Goal: Task Accomplishment & Management: Manage account settings

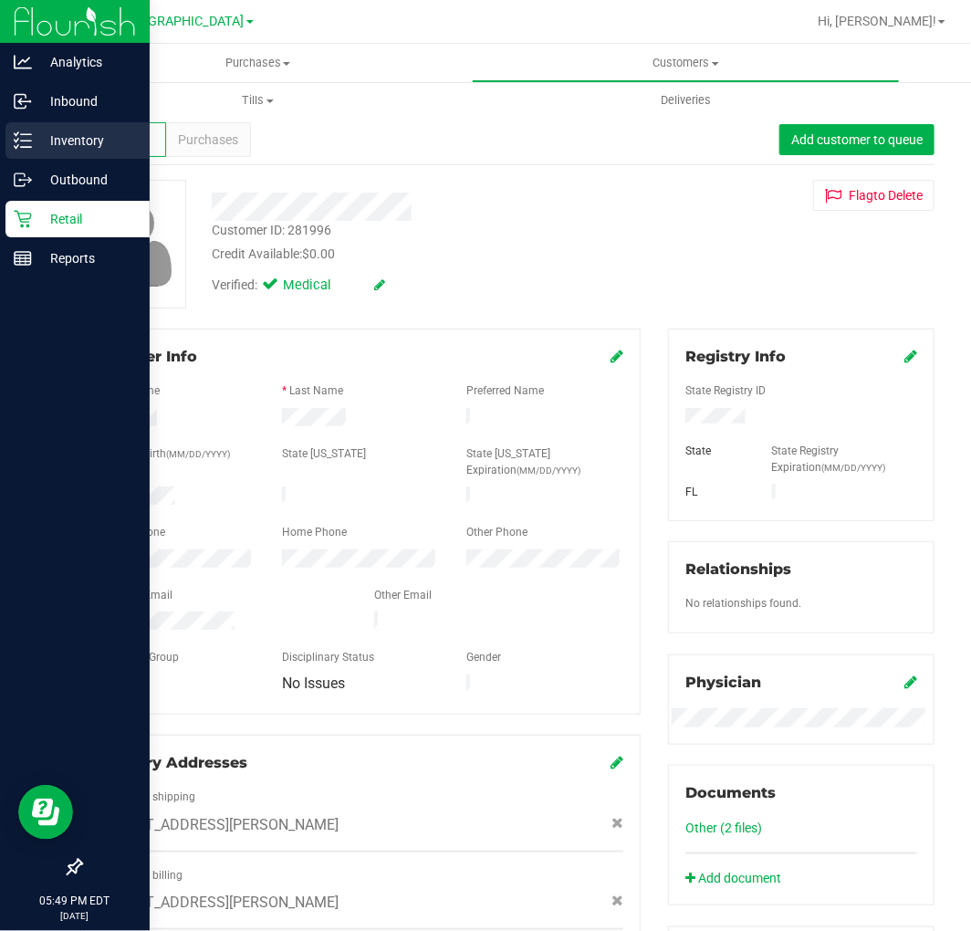
click at [47, 138] on p "Inventory" at bounding box center [86, 141] width 109 height 22
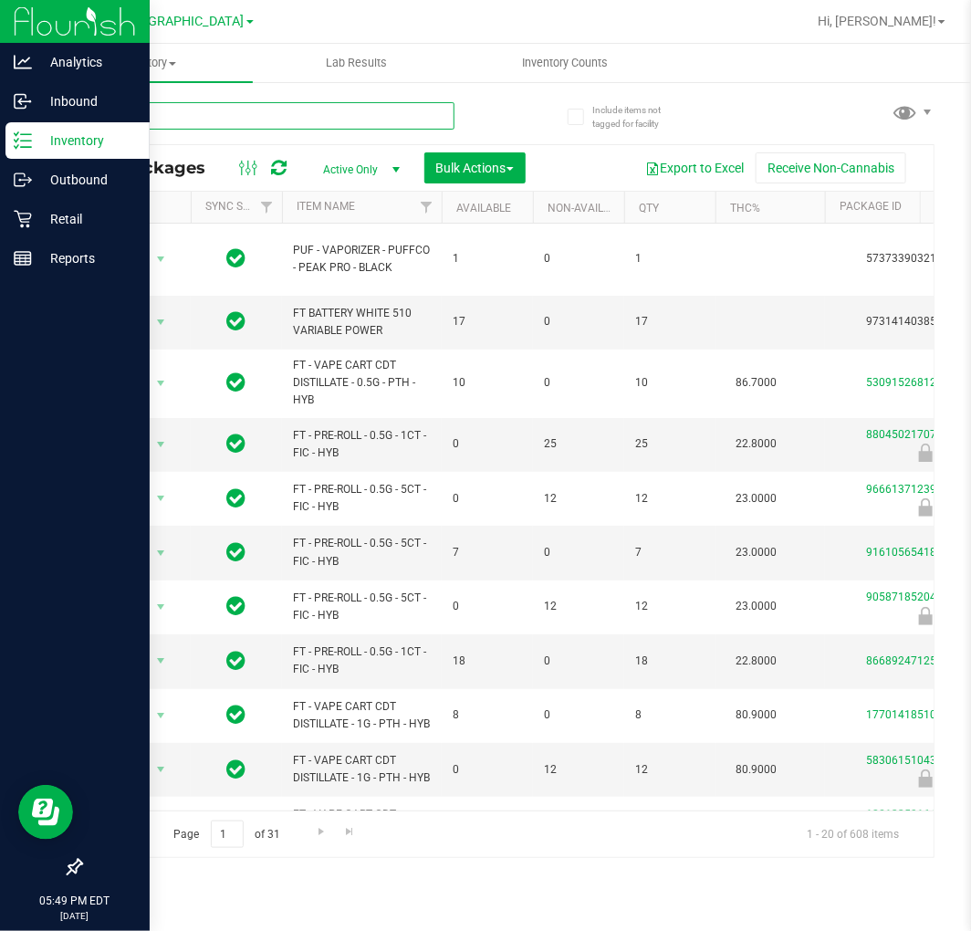
click at [217, 120] on input "text" at bounding box center [267, 115] width 374 height 27
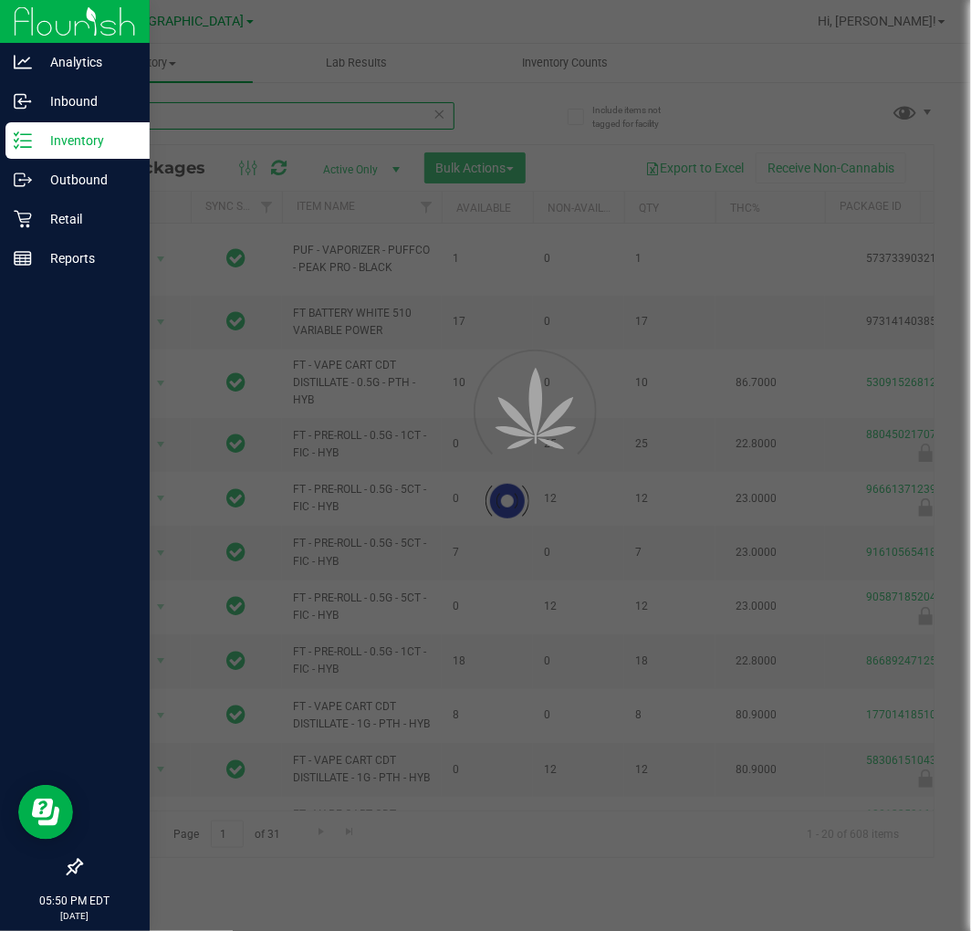
type input "t12"
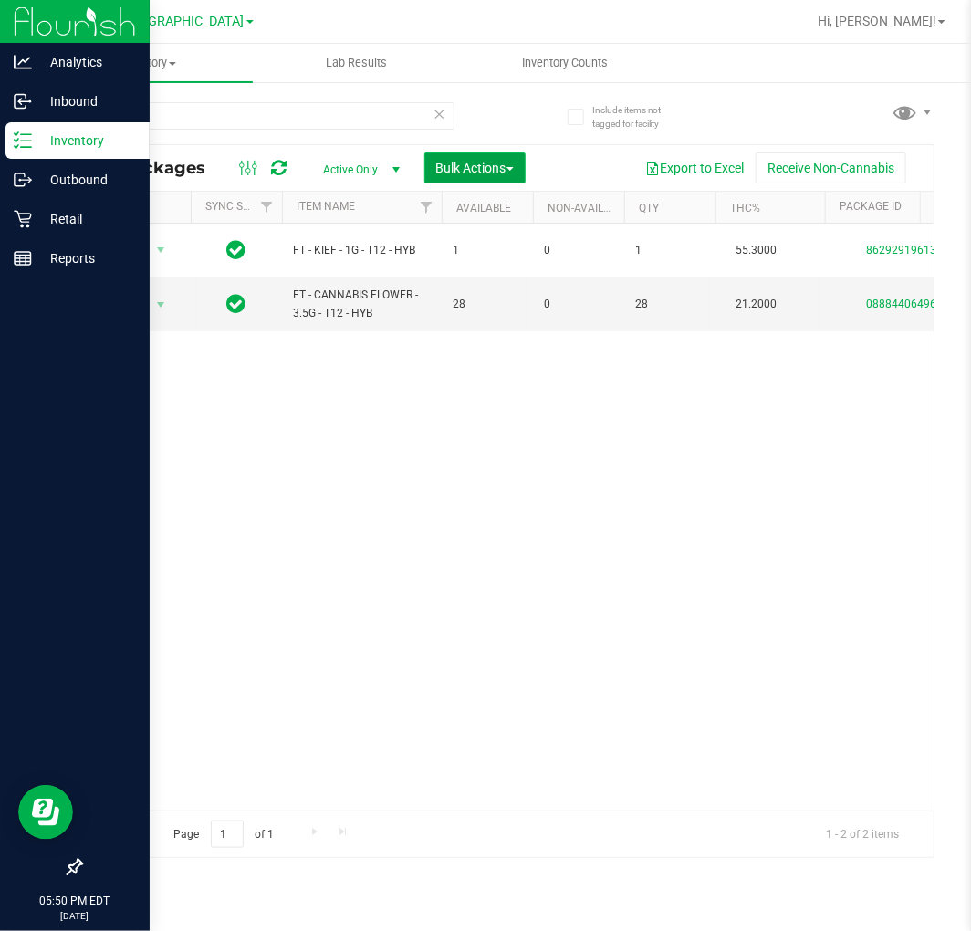
click at [480, 161] on span "Bulk Actions" at bounding box center [475, 168] width 78 height 15
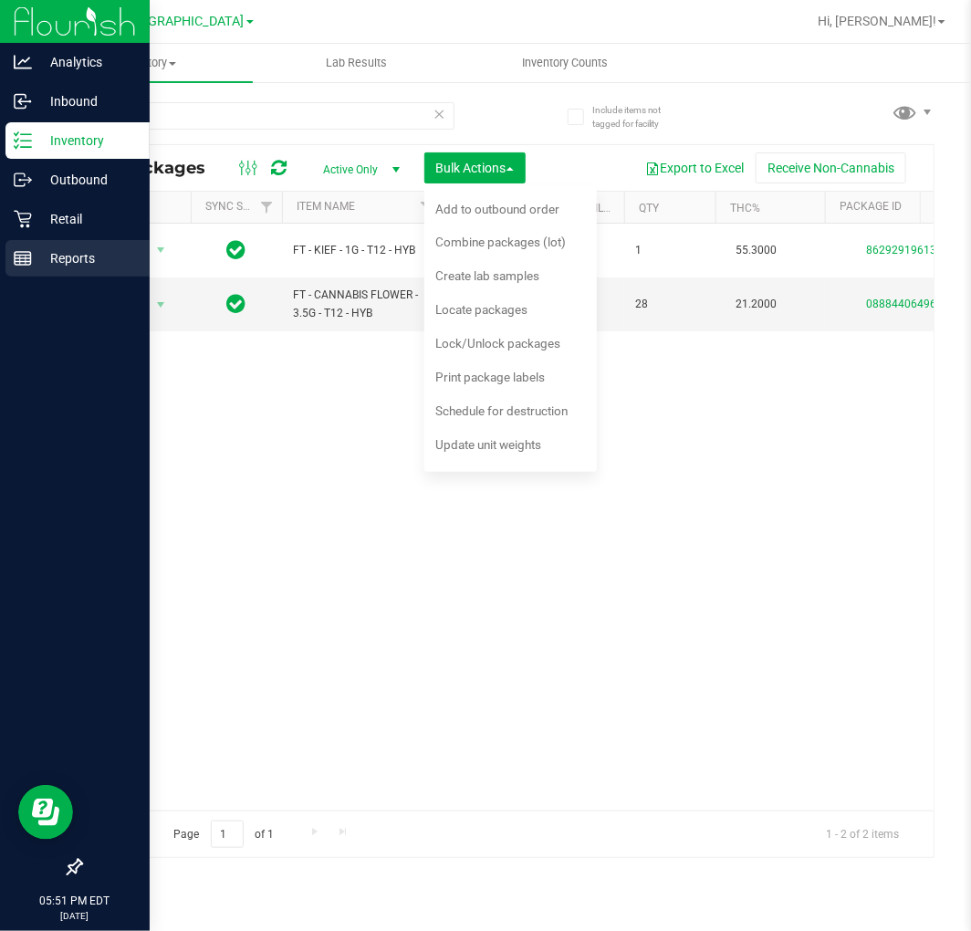
drag, startPoint x: 367, startPoint y: 550, endPoint x: 10, endPoint y: 270, distance: 453.6
click at [367, 550] on div "Action Action Adjust qty Create package Edit attributes Global inventory Locate…" at bounding box center [507, 517] width 852 height 587
click at [37, 219] on p "Retail" at bounding box center [86, 219] width 109 height 22
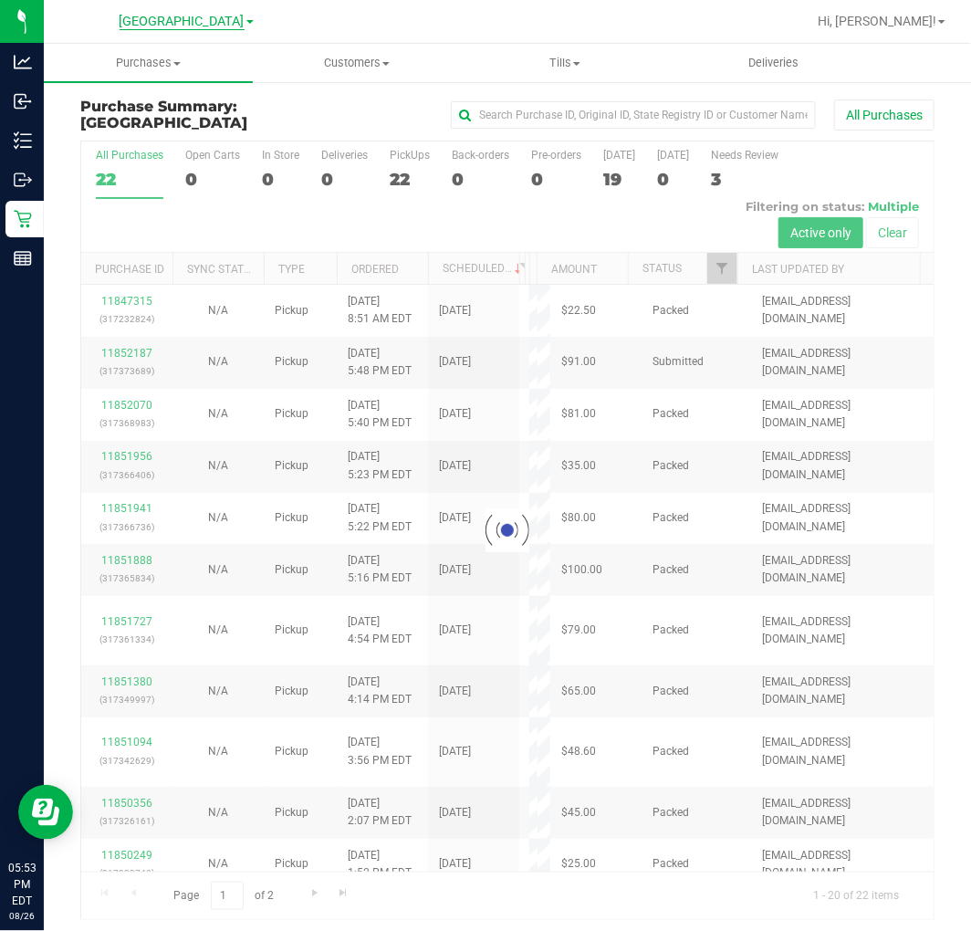
click at [199, 22] on span "[GEOGRAPHIC_DATA]" at bounding box center [182, 22] width 125 height 16
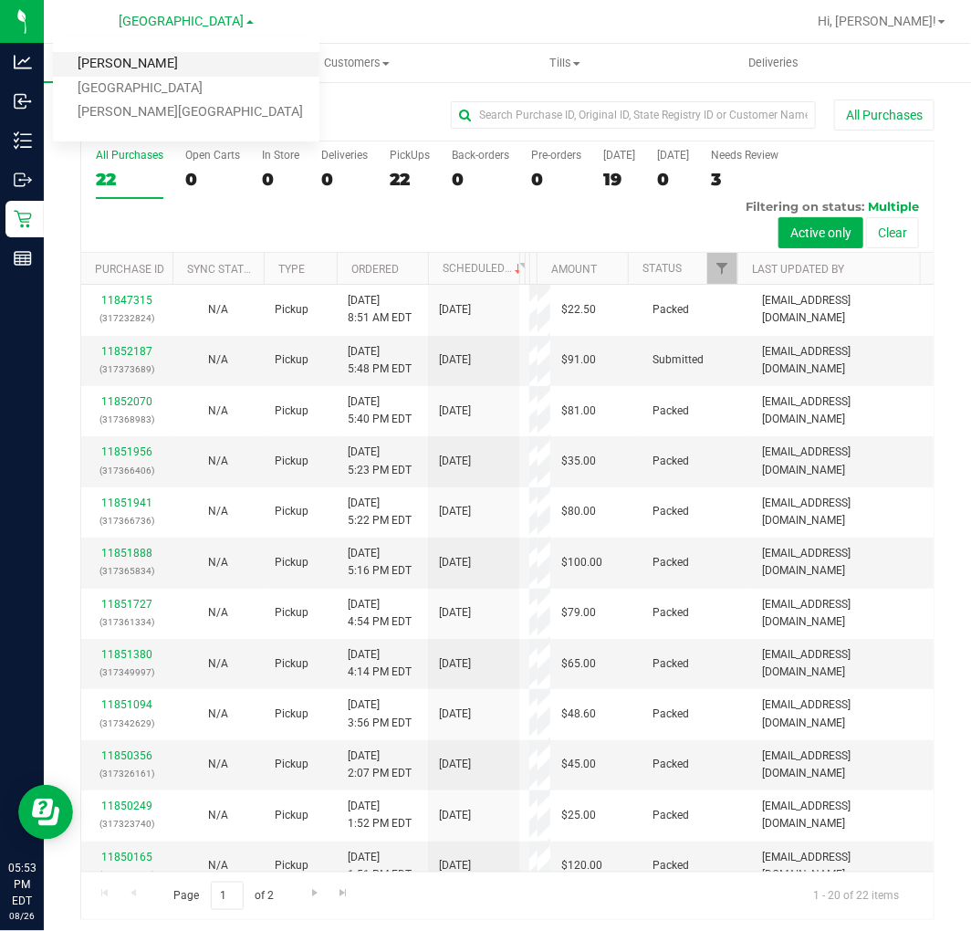
click at [132, 62] on link "[PERSON_NAME]" at bounding box center [186, 64] width 266 height 25
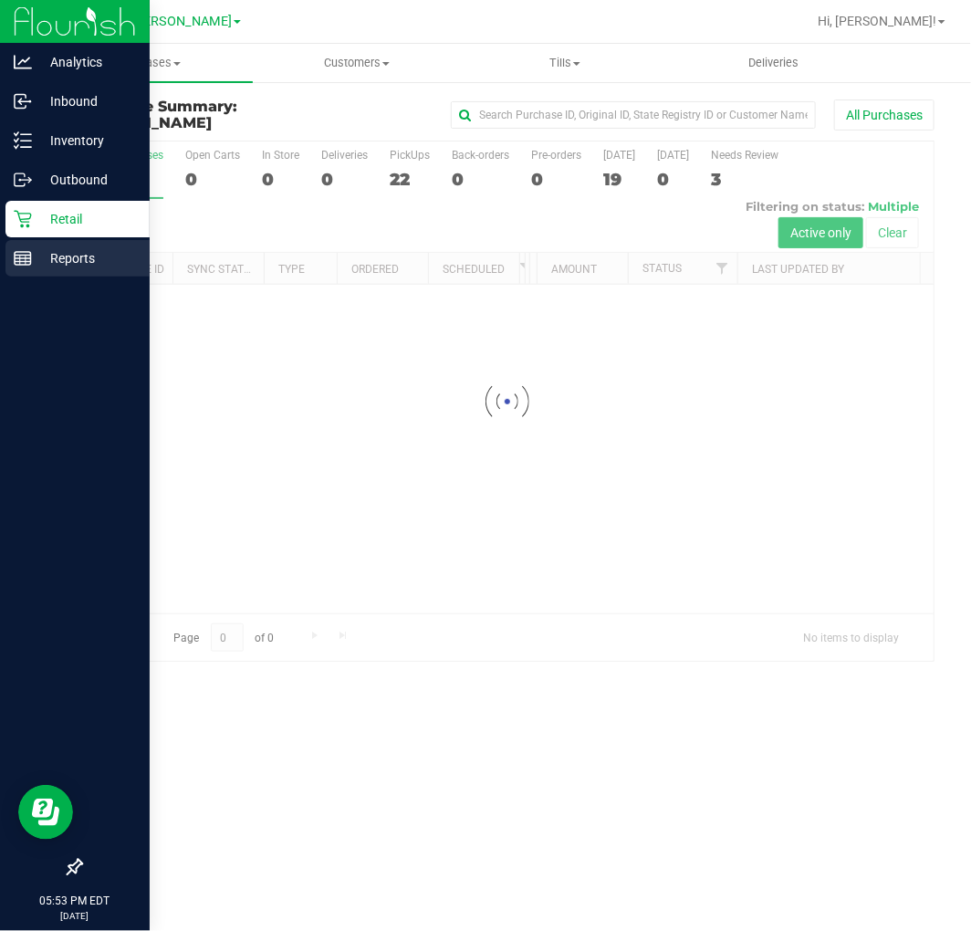
click at [29, 258] on line at bounding box center [23, 258] width 16 height 0
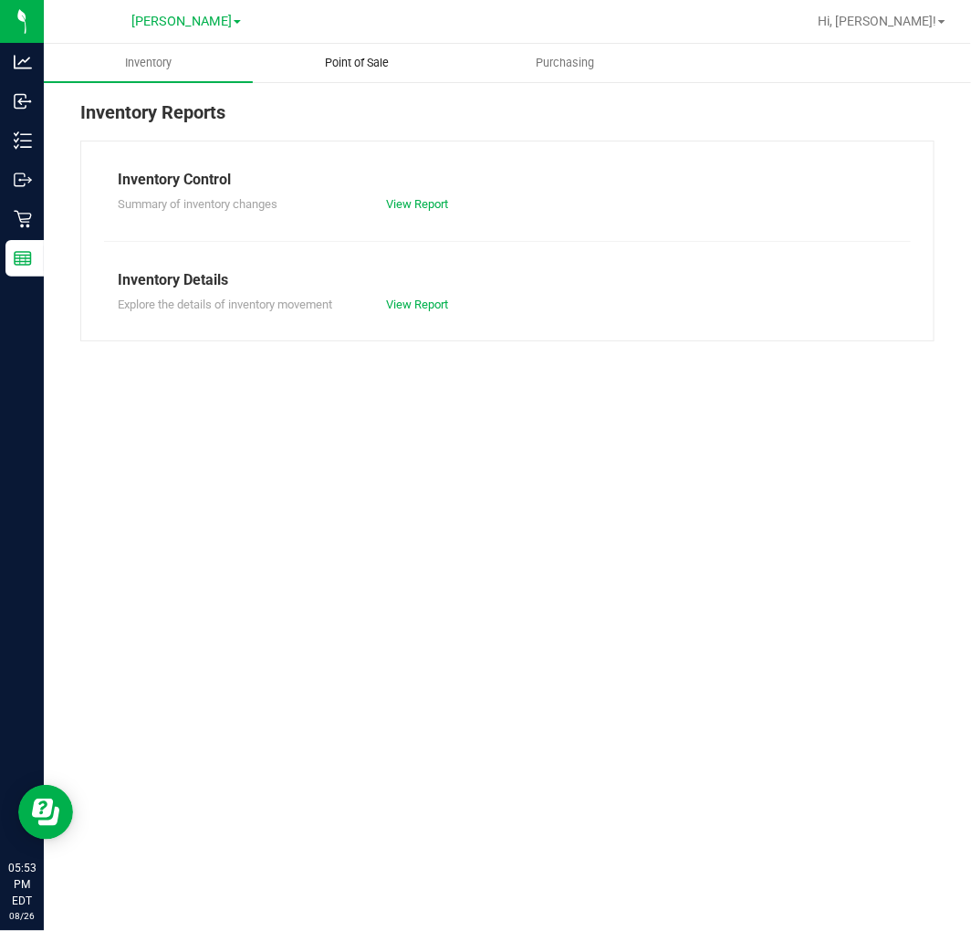
click at [332, 57] on span "Point of Sale" at bounding box center [356, 63] width 113 height 16
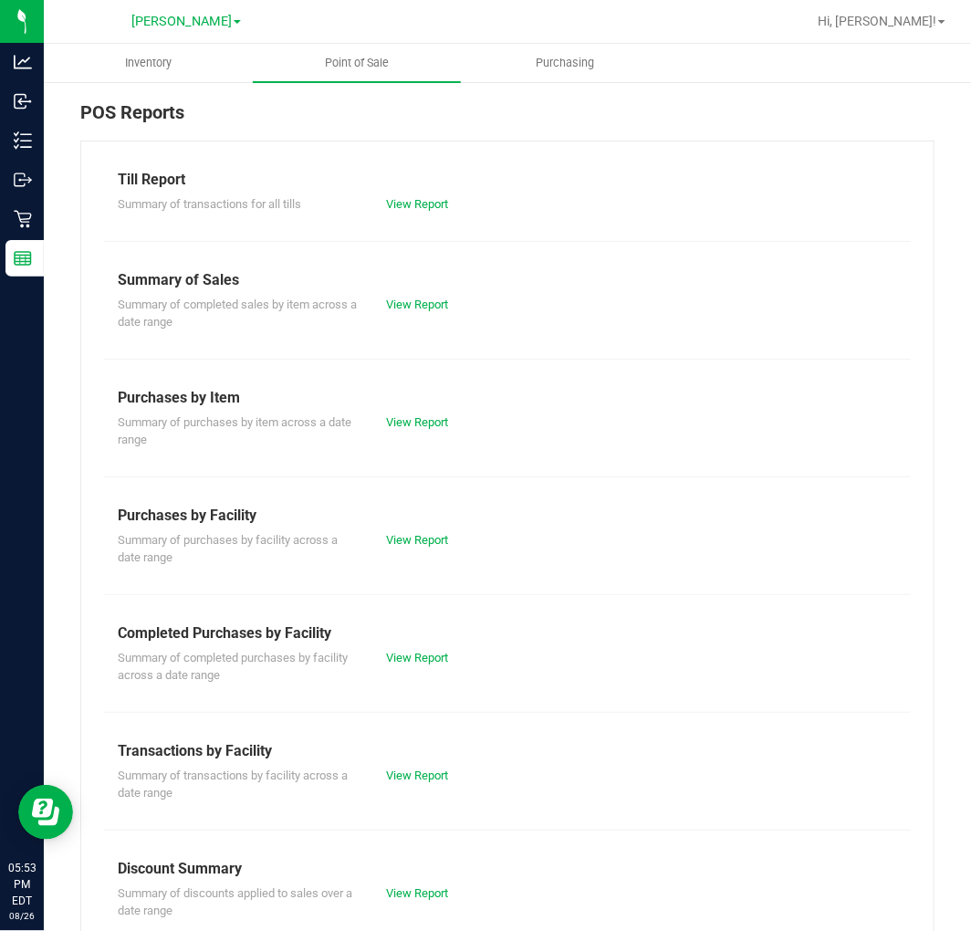
click at [403, 663] on div "View Report" at bounding box center [440, 658] width 134 height 18
click at [430, 655] on link "View Report" at bounding box center [418, 658] width 62 height 14
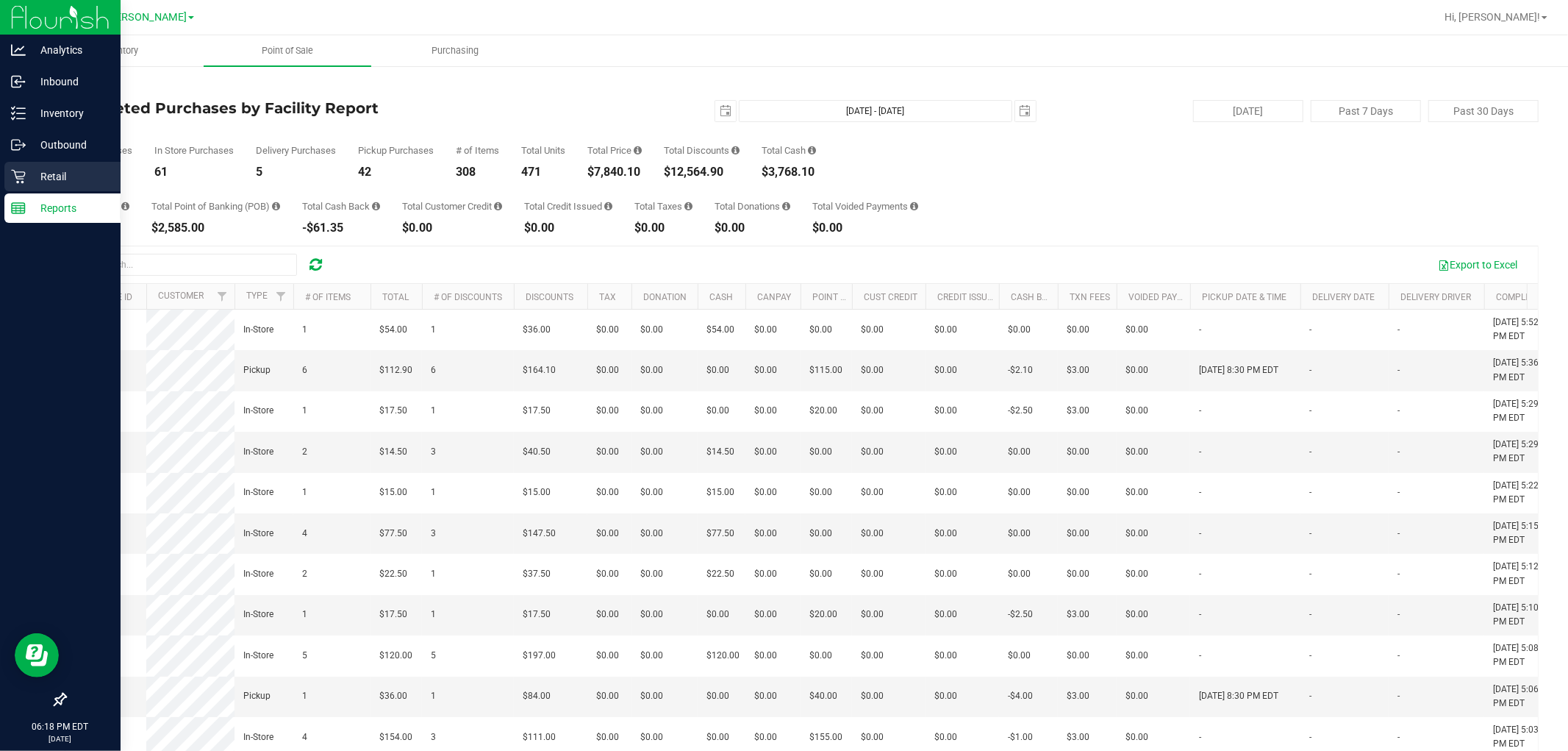
click at [40, 175] on p "Retail" at bounding box center [69, 176] width 88 height 18
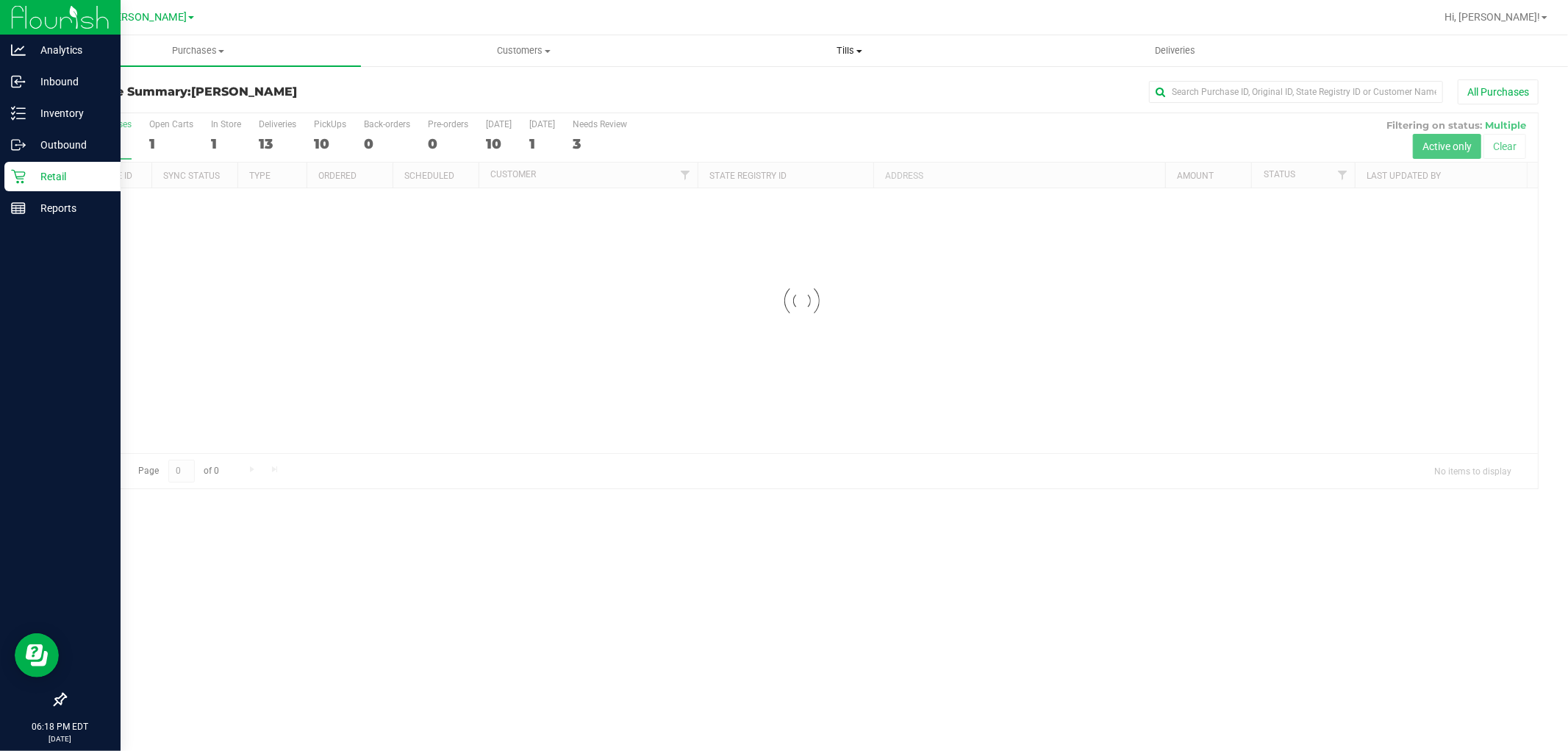
click at [782, 54] on span "Tills" at bounding box center [849, 51] width 324 height 13
click at [779, 85] on span "Manage tills" at bounding box center [736, 89] width 99 height 13
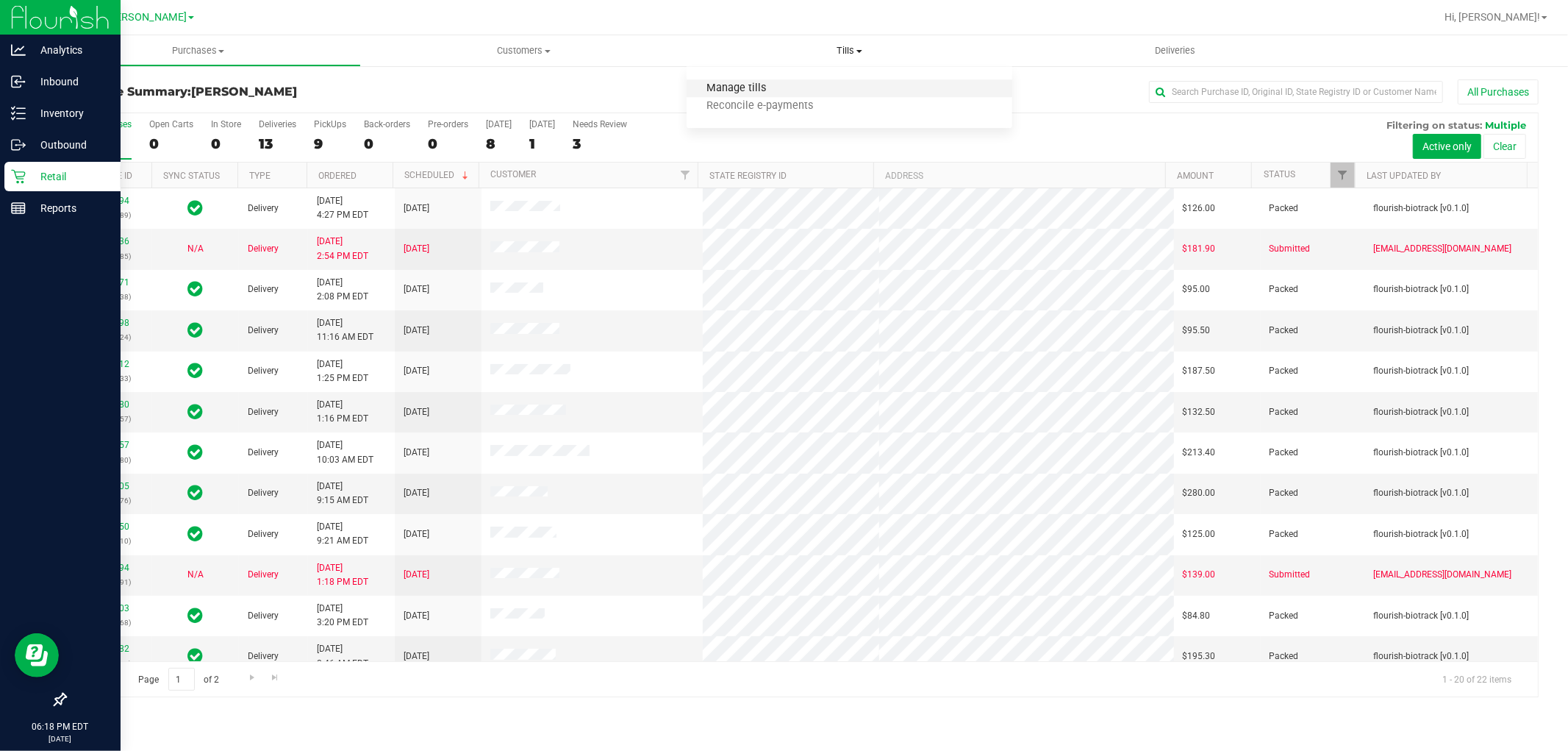
click at [737, 90] on span "Manage tills" at bounding box center [736, 89] width 99 height 13
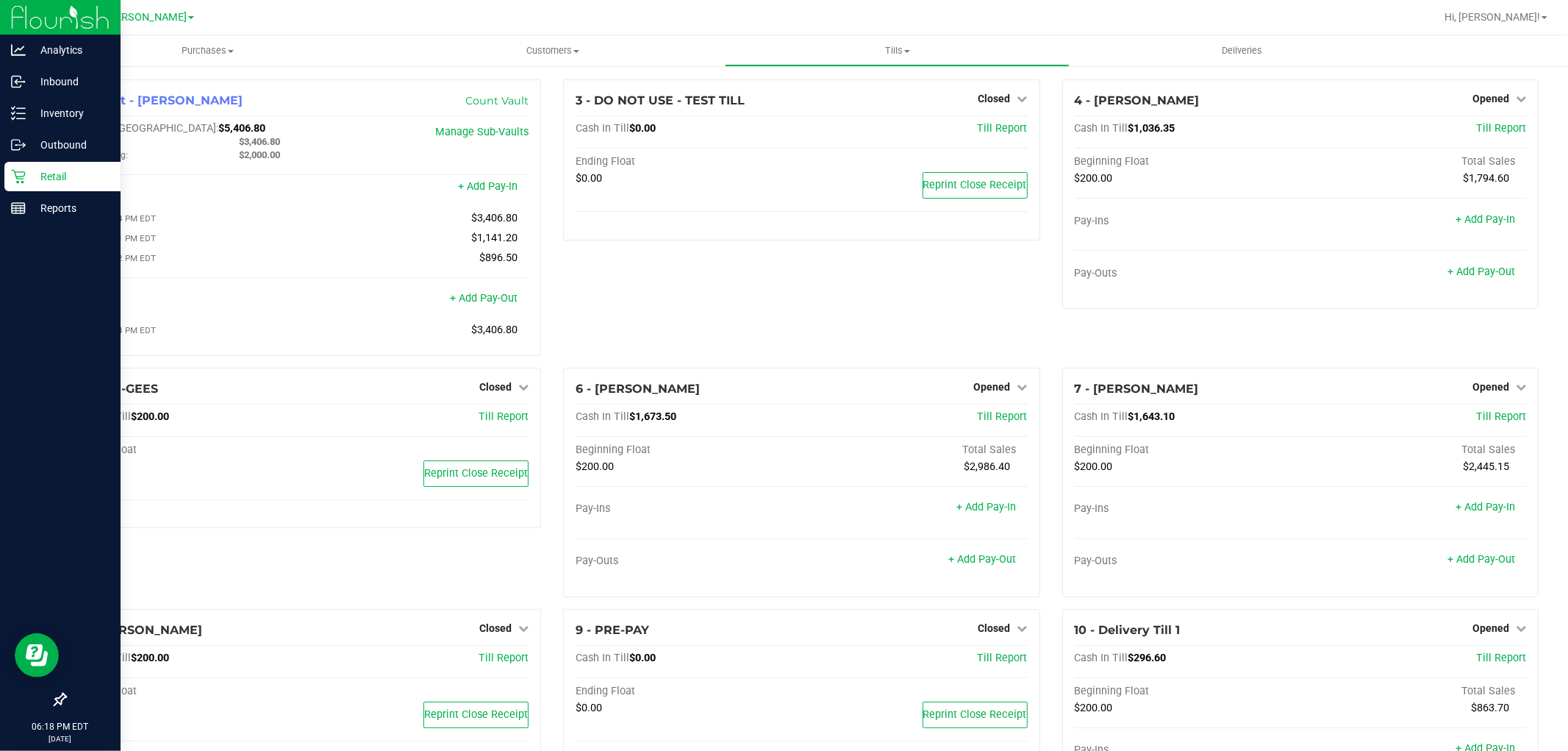
click at [763, 319] on div "3 - DO NOT USE - TEST TILL Closed Open Till Cash In Till $0.00 Till Report Endi…" at bounding box center [801, 224] width 499 height 288
click at [782, 384] on div "Opened" at bounding box center [1499, 387] width 54 height 18
click at [782, 392] on span "Opened" at bounding box center [1491, 387] width 37 height 12
click at [782, 423] on link "Close Till" at bounding box center [1491, 417] width 39 height 12
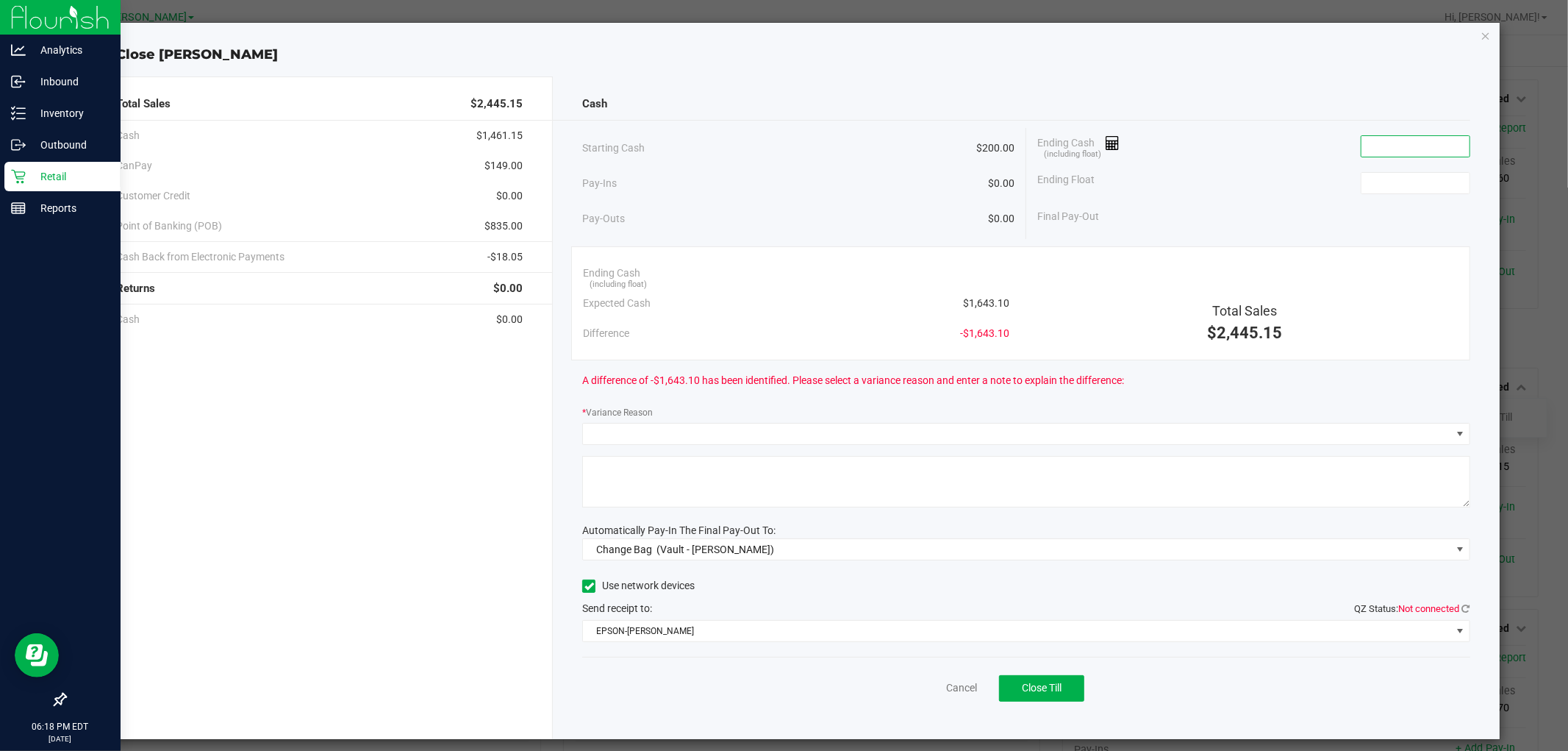
click at [782, 153] on input at bounding box center [1416, 147] width 108 height 21
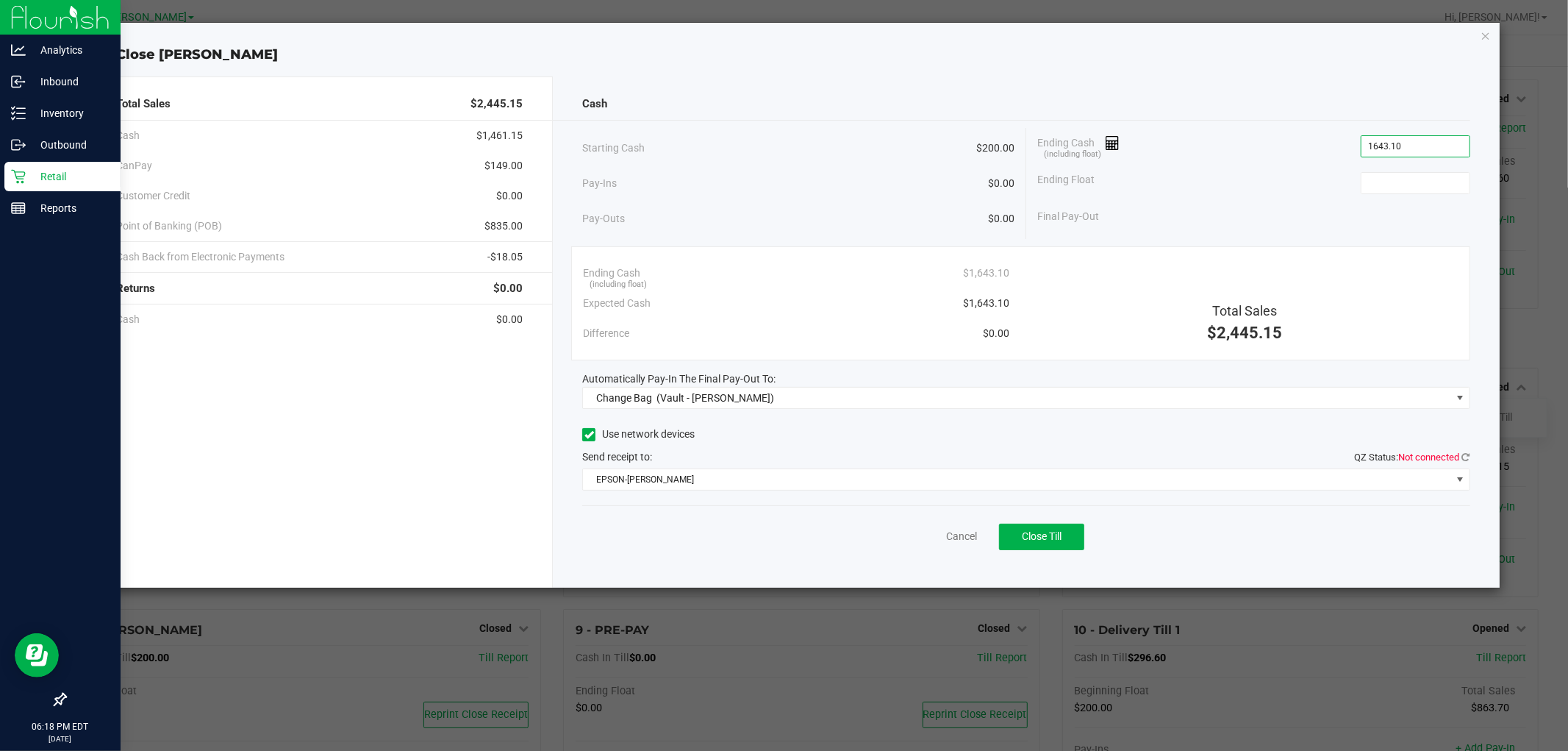
type input "$1,643.10"
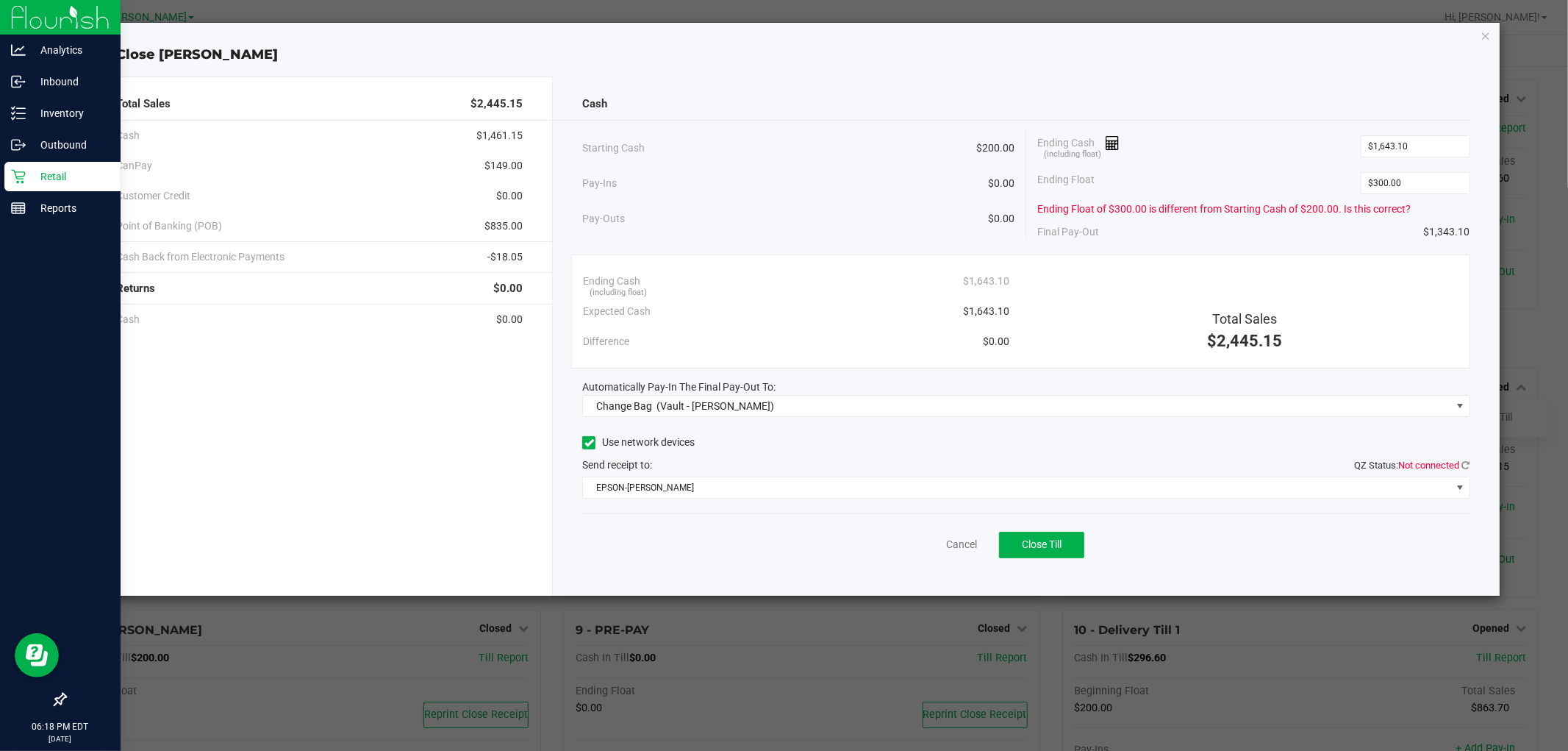
click at [782, 93] on div "Cash" at bounding box center [1026, 103] width 887 height 31
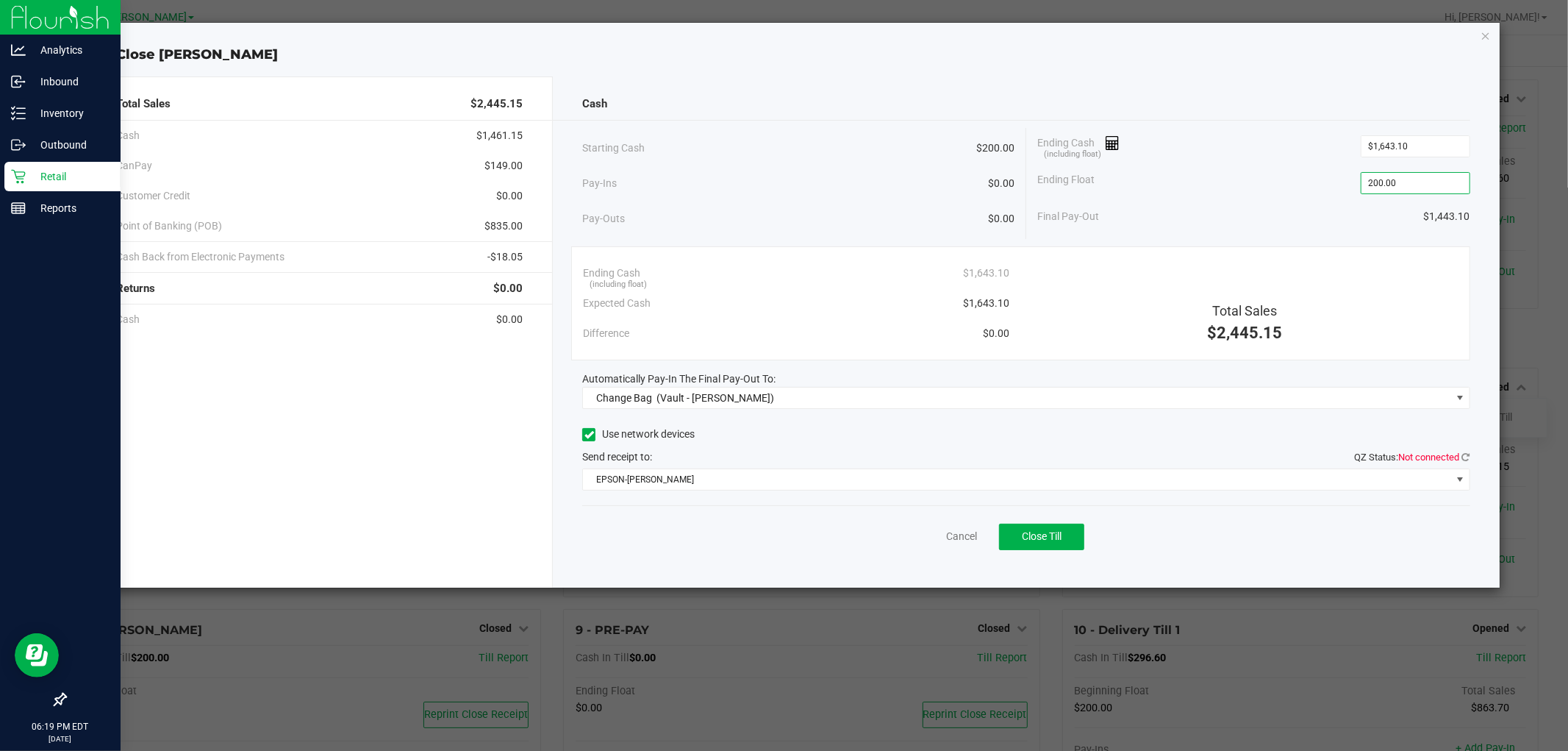
type input "$200.00"
click at [782, 75] on div "Total Sales $2,445.15 Cash $1,461.15 CanPay $149.00 Customer Credit $0.00 Point…" at bounding box center [790, 326] width 1420 height 523
click at [782, 459] on icon at bounding box center [1466, 457] width 8 height 10
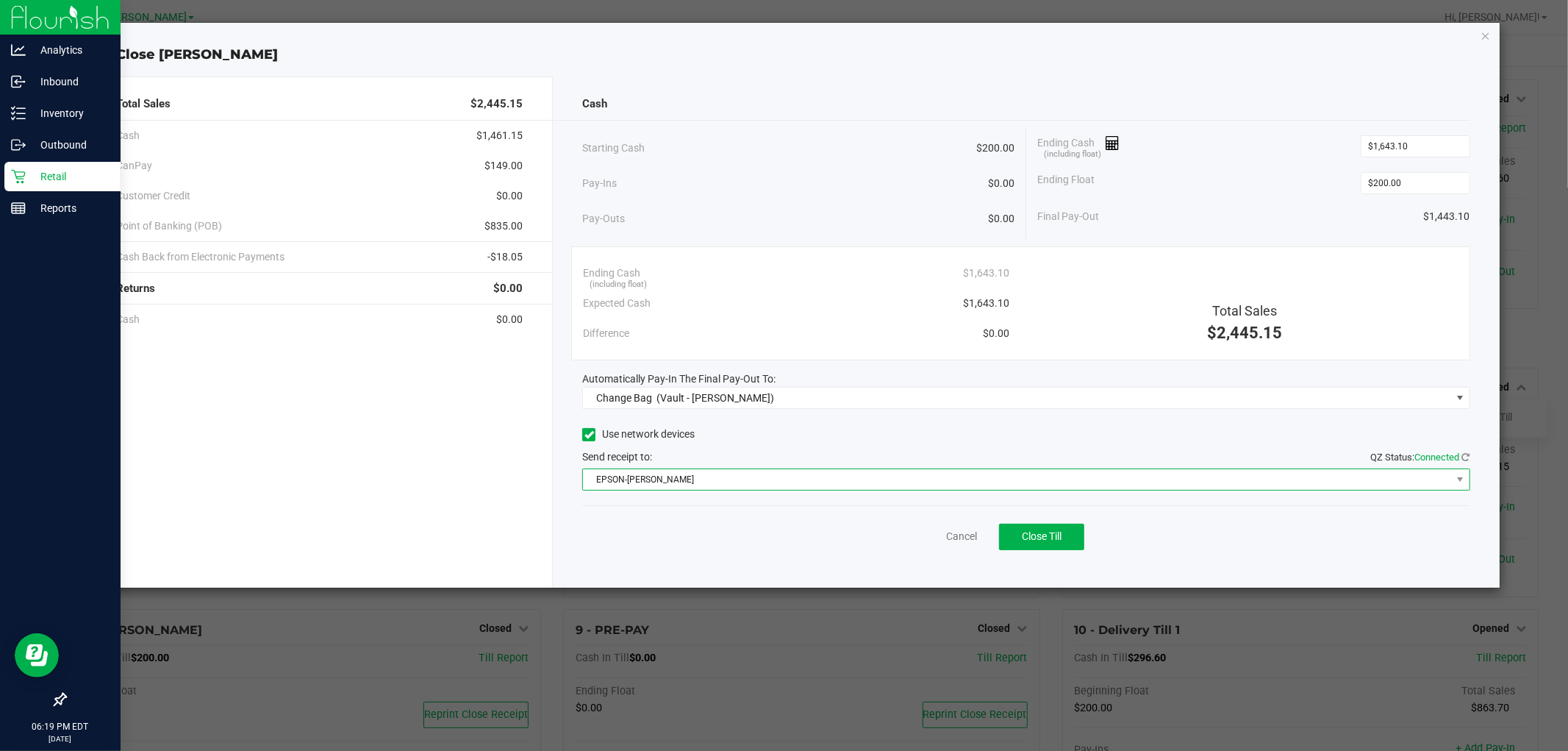
click at [665, 481] on span "EPSON-[PERSON_NAME]" at bounding box center [1017, 479] width 868 height 21
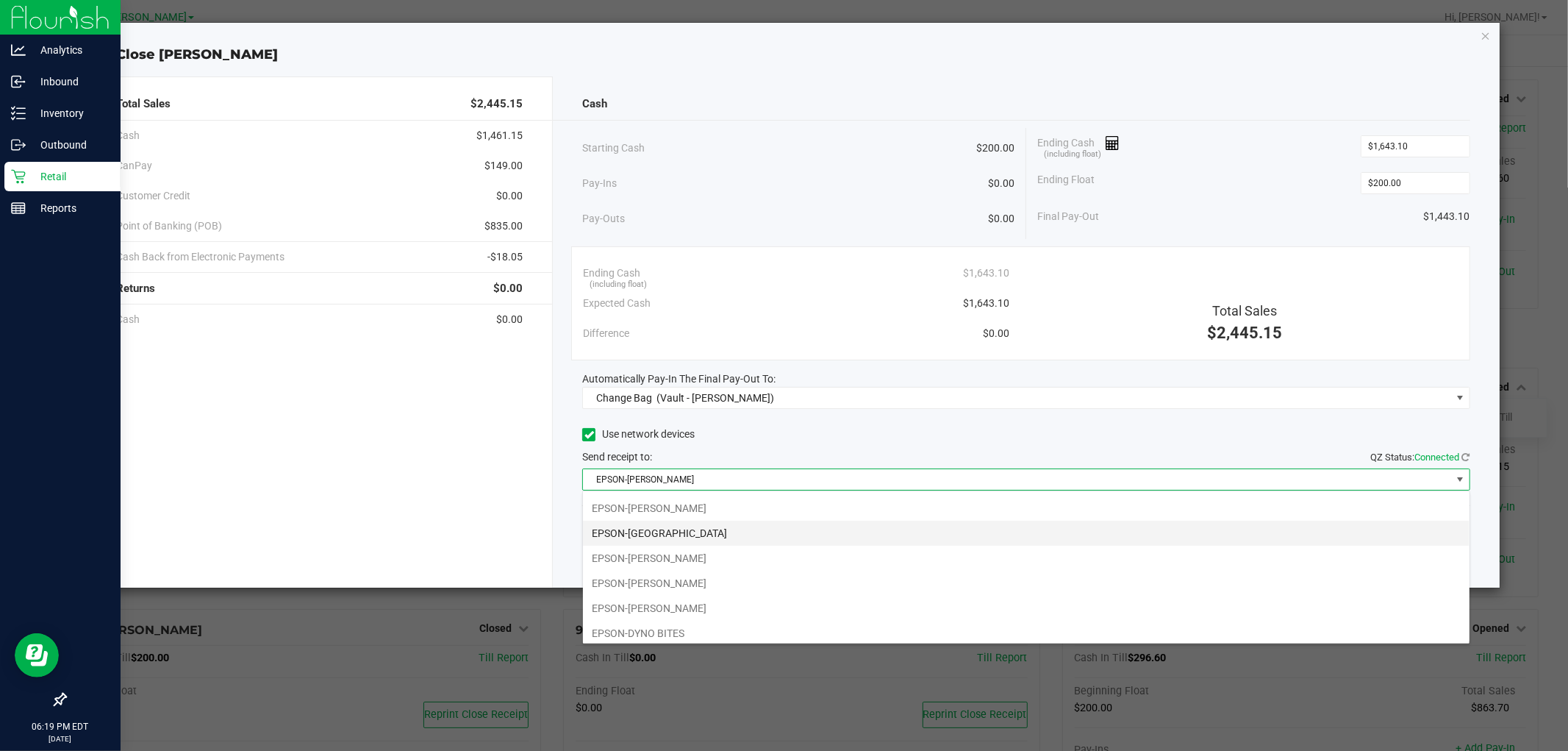
scroll to position [79, 0]
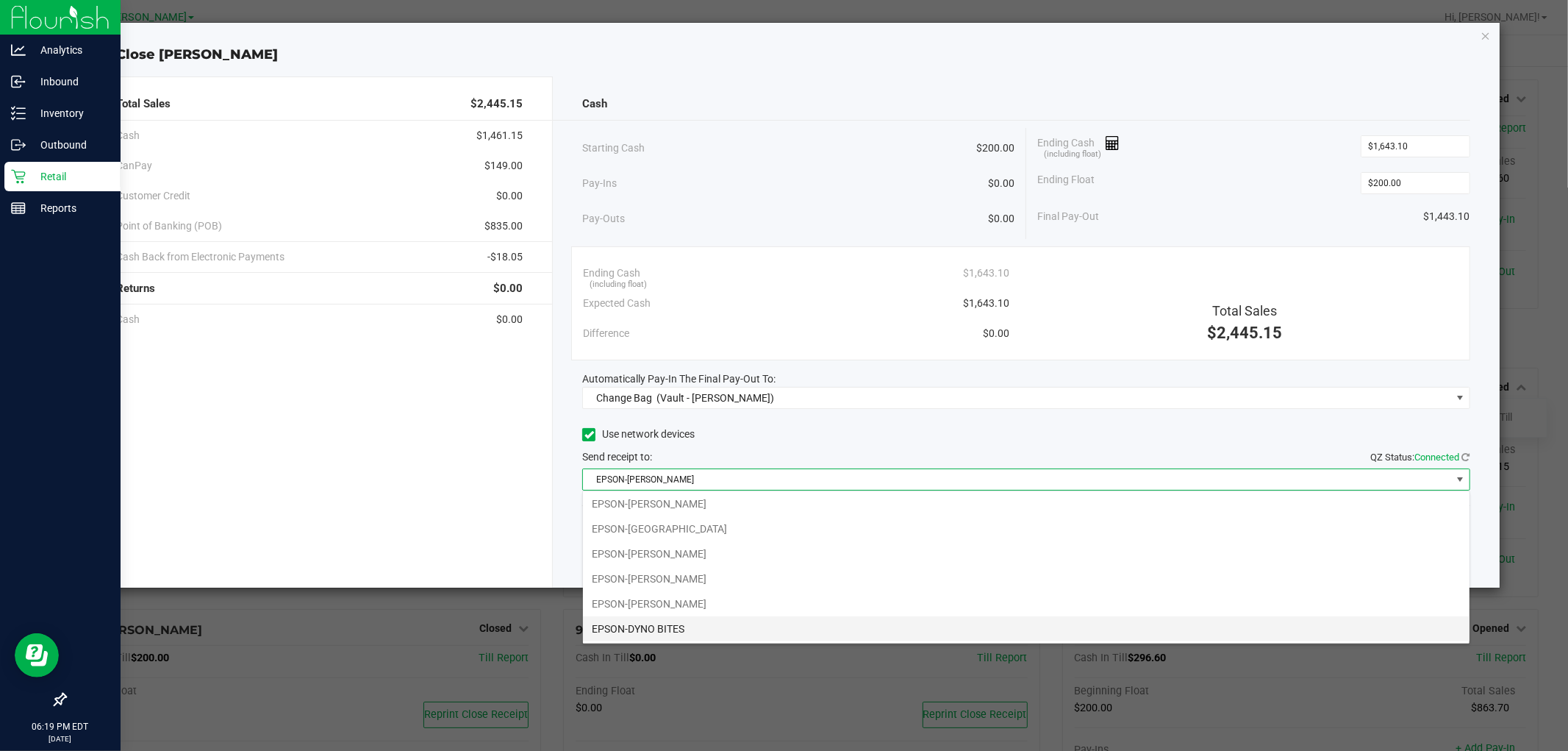
click at [664, 620] on li "EPSON-DYNO BITES" at bounding box center [1027, 629] width 886 height 25
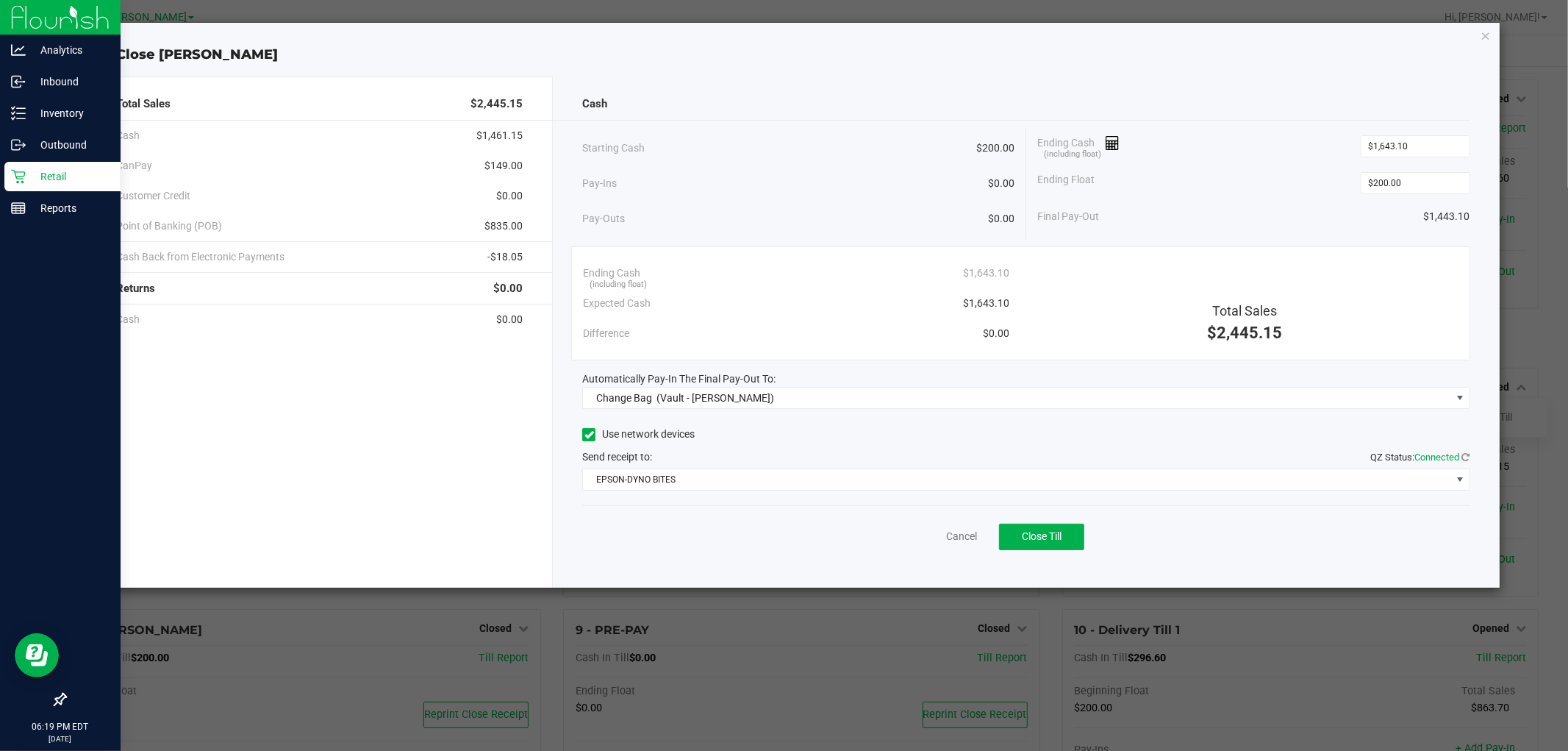
click at [782, 567] on div "Cash Starting Cash $200.00 Pay-Ins $0.00 Pay-Outs $0.00 Ending Cash (including …" at bounding box center [1026, 332] width 946 height 511
click at [732, 399] on span "(Vault - [PERSON_NAME])" at bounding box center [716, 397] width 118 height 12
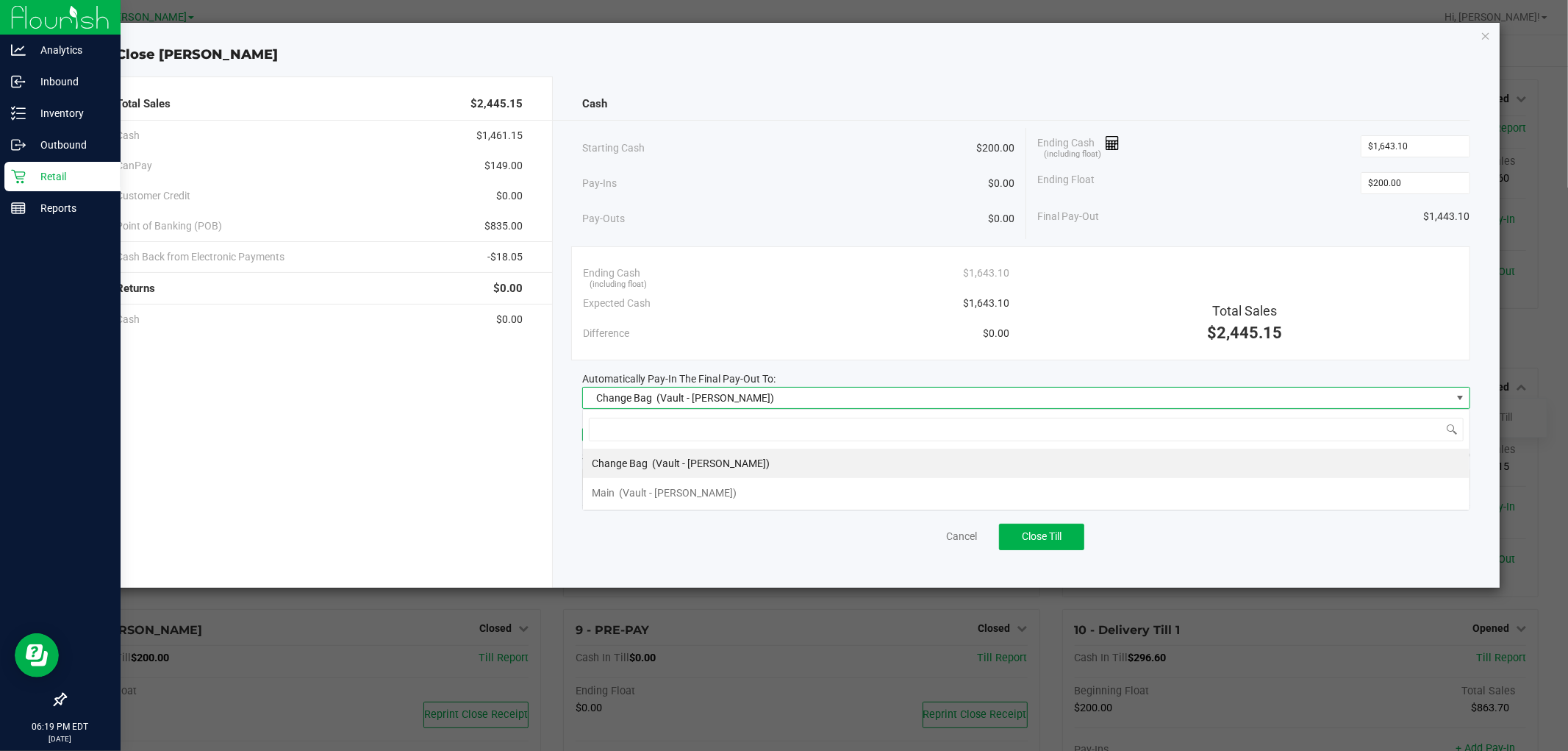
scroll to position [22, 887]
click at [615, 491] on div "Main (Vault - [PERSON_NAME])" at bounding box center [664, 492] width 145 height 27
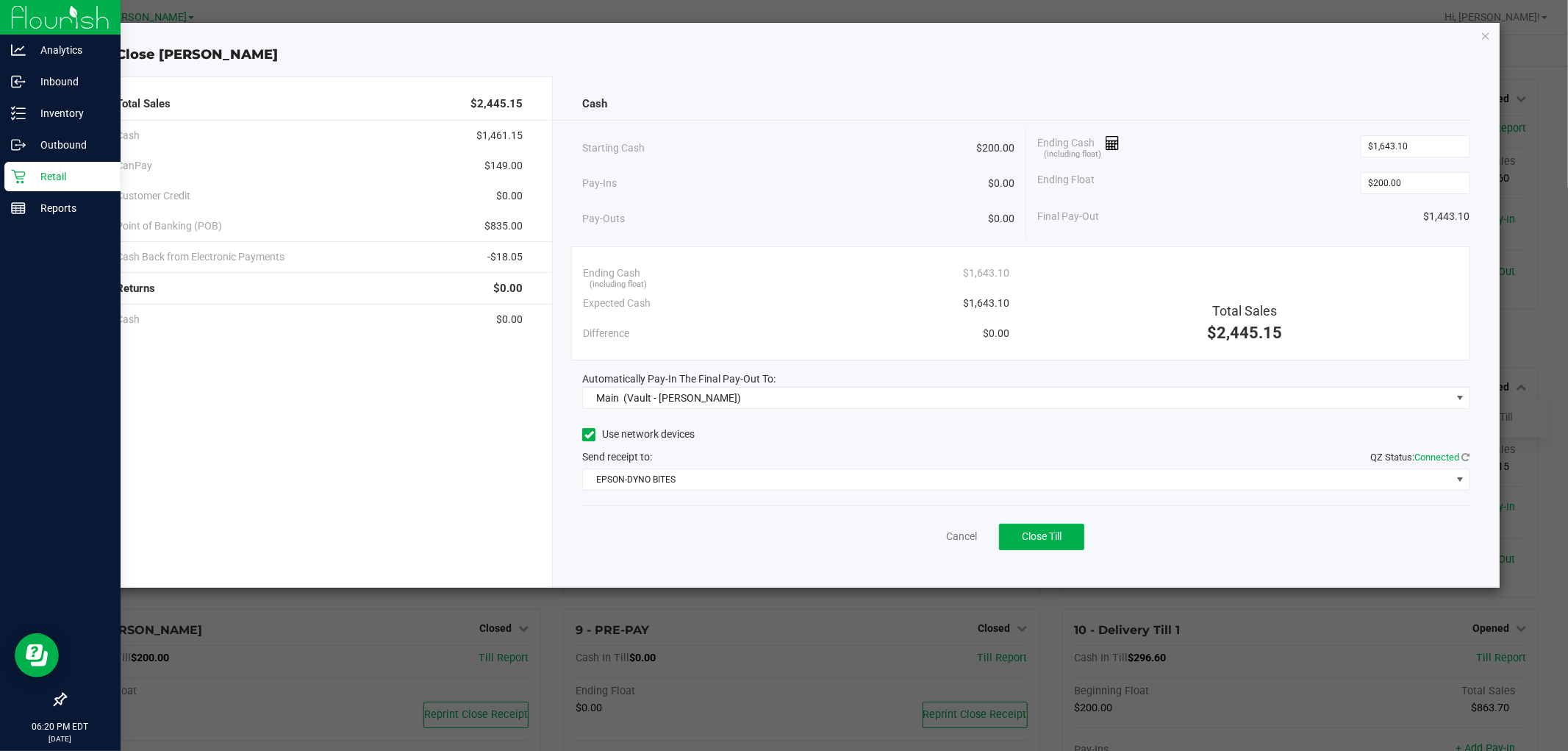
click at [782, 191] on div "Pay-Ins $0.00" at bounding box center [799, 183] width 432 height 30
click at [751, 151] on div "Starting Cash $200.00" at bounding box center [799, 148] width 432 height 40
click at [782, 532] on span "Close Till" at bounding box center [1041, 536] width 39 height 12
click at [782, 531] on link "Dismiss" at bounding box center [928, 536] width 35 height 15
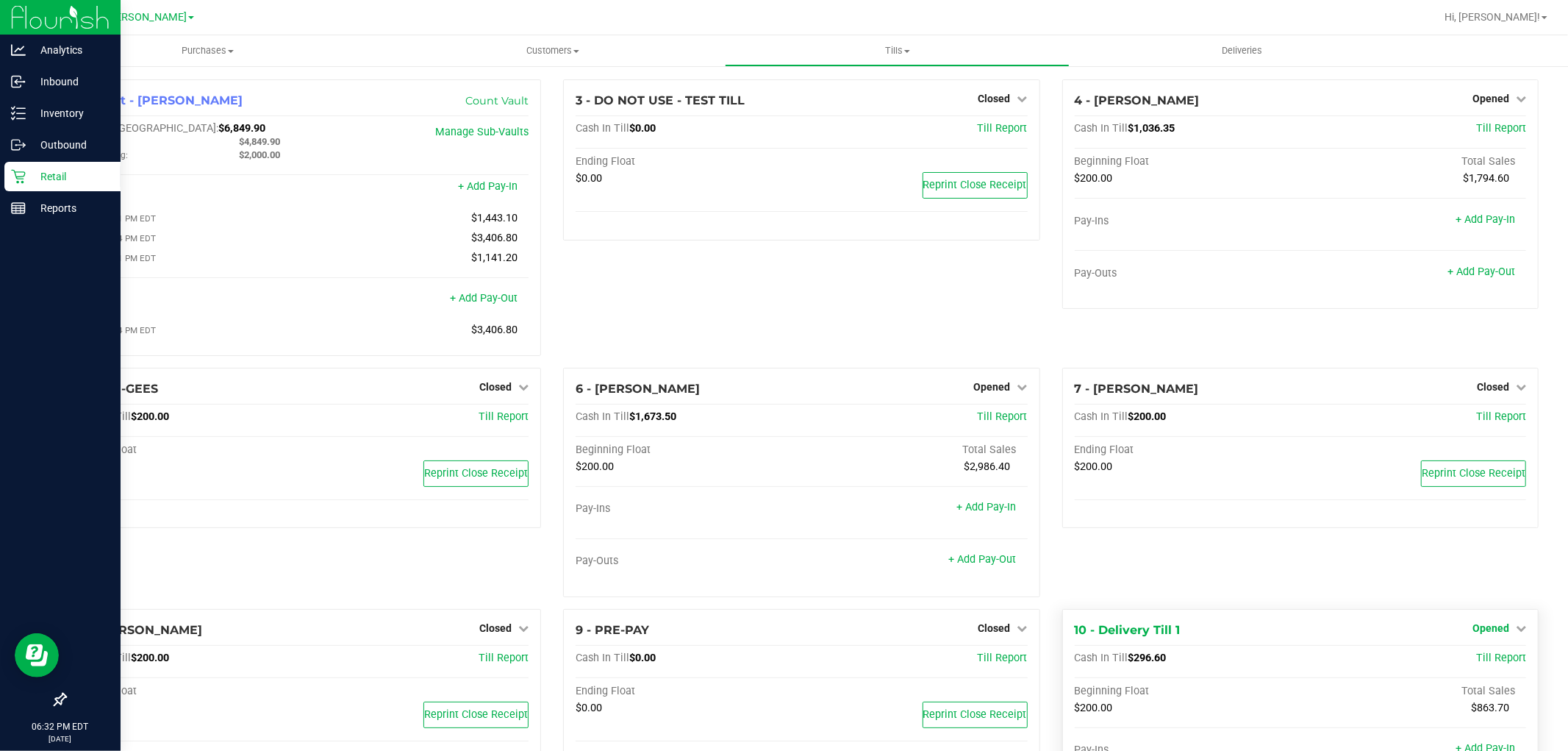
click at [782, 628] on span "Opened" at bounding box center [1491, 628] width 37 height 12
click at [782, 662] on link "Close Till" at bounding box center [1491, 658] width 39 height 12
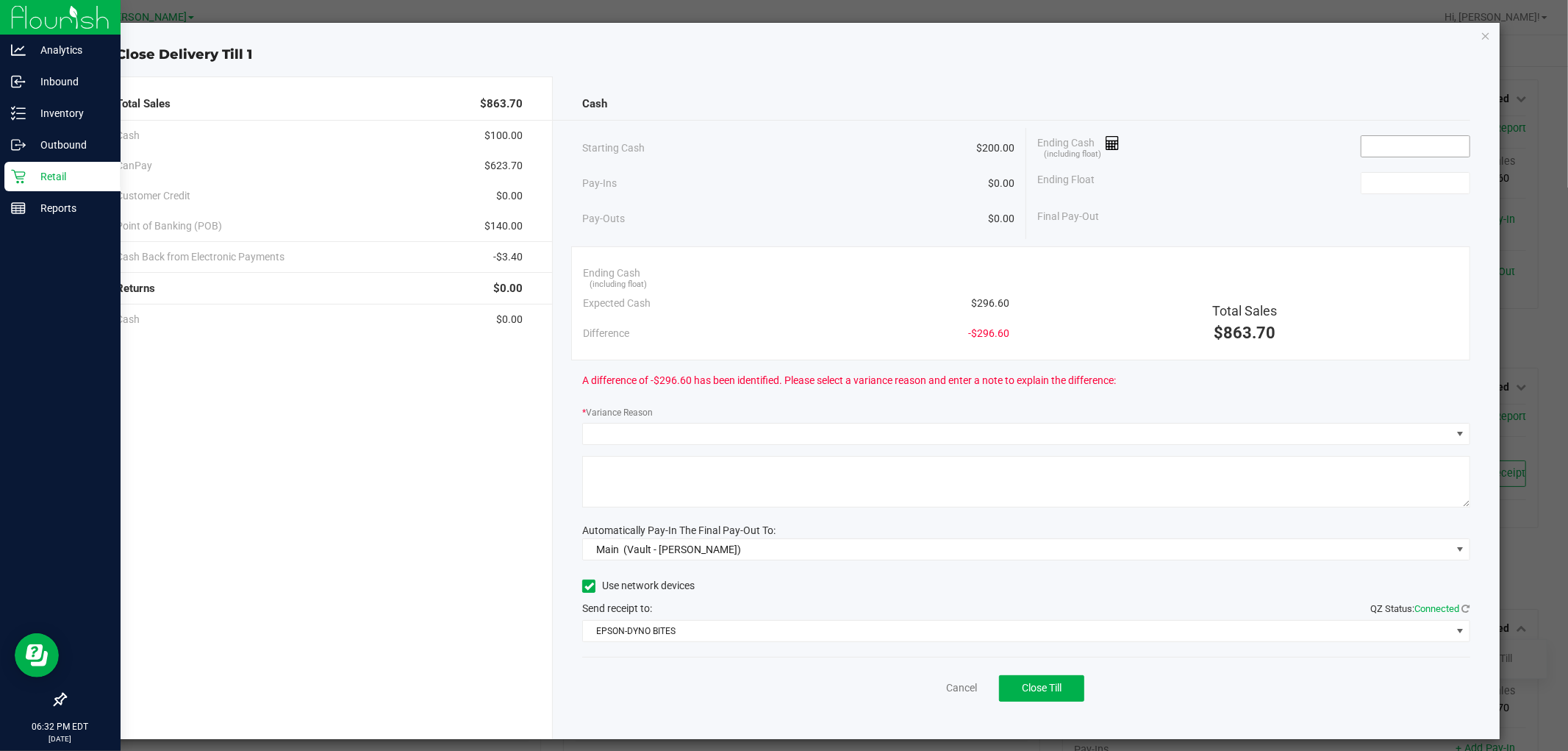
click at [782, 143] on input at bounding box center [1416, 147] width 108 height 21
click at [280, 592] on div "Total Sales $863.70 Cash $100.00 CanPay $623.70 Customer Credit $0.00 Point of …" at bounding box center [317, 408] width 474 height 662
click at [782, 151] on input at bounding box center [1416, 147] width 108 height 21
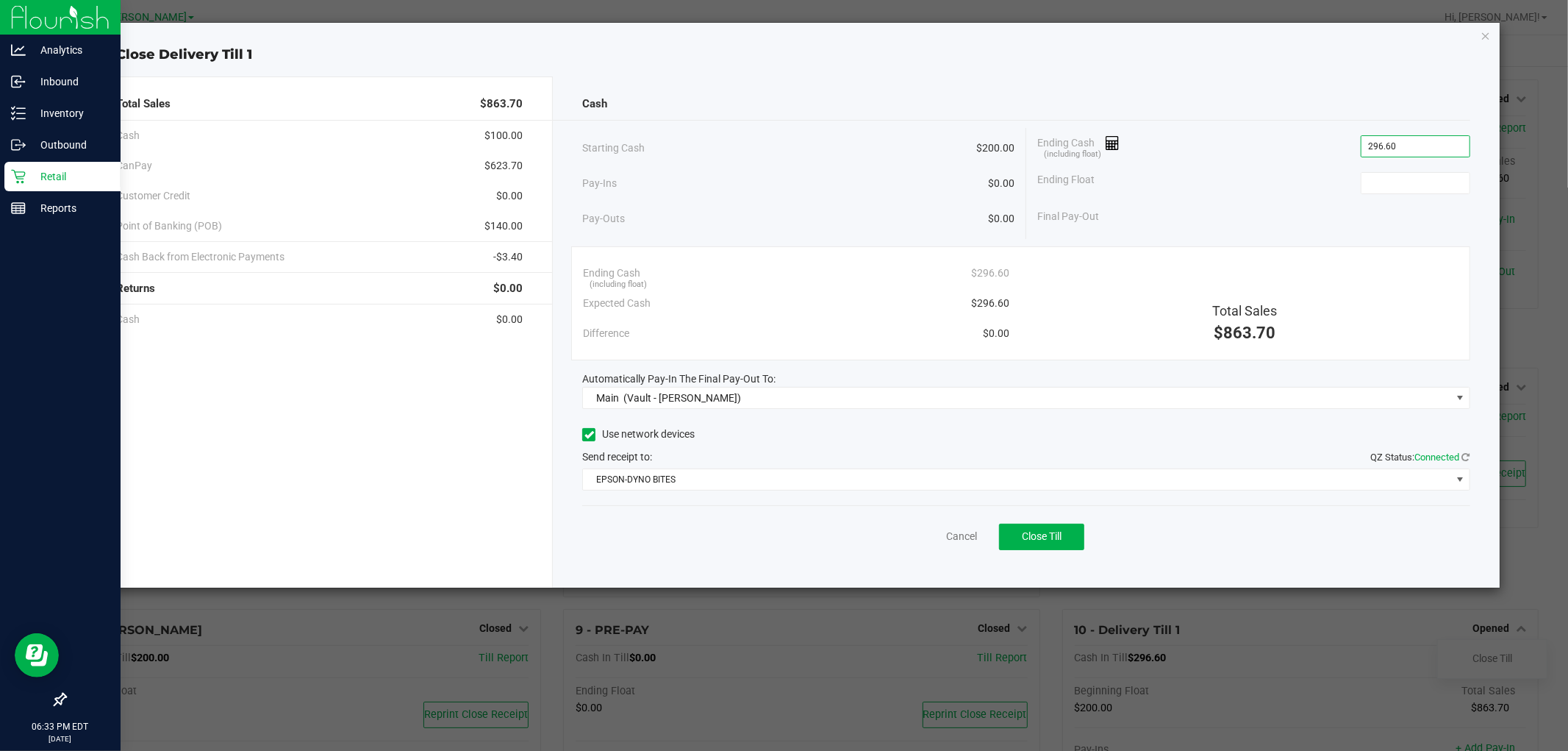
type input "$296.60"
type input "$200.00"
click at [782, 210] on div "Final Pay-Out $96.60" at bounding box center [1253, 216] width 433 height 30
